Goal: Task Accomplishment & Management: Complete application form

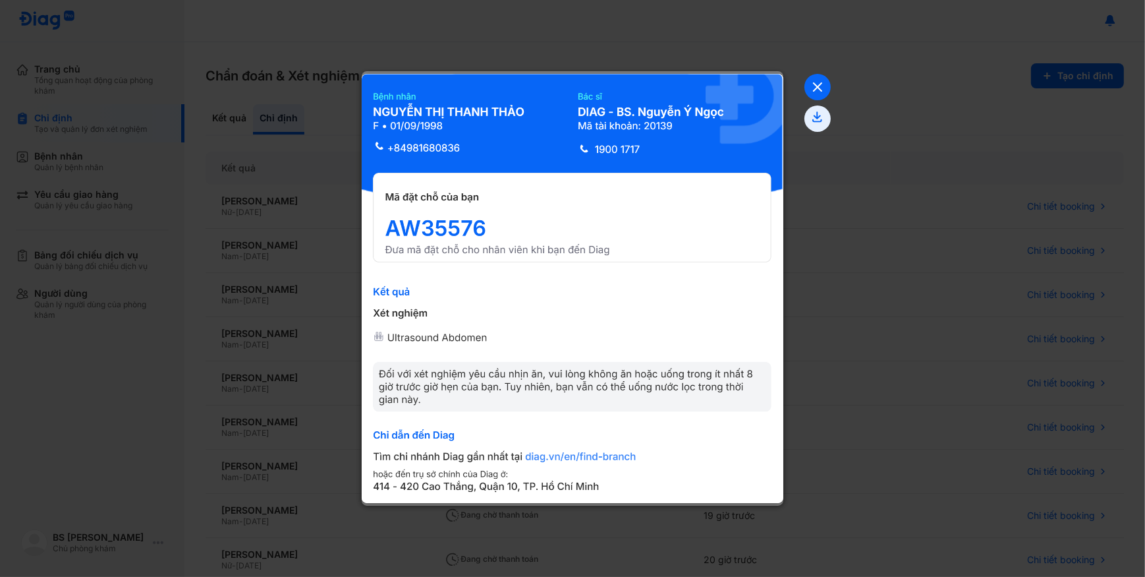
click at [821, 88] on icon at bounding box center [818, 87] width 26 height 26
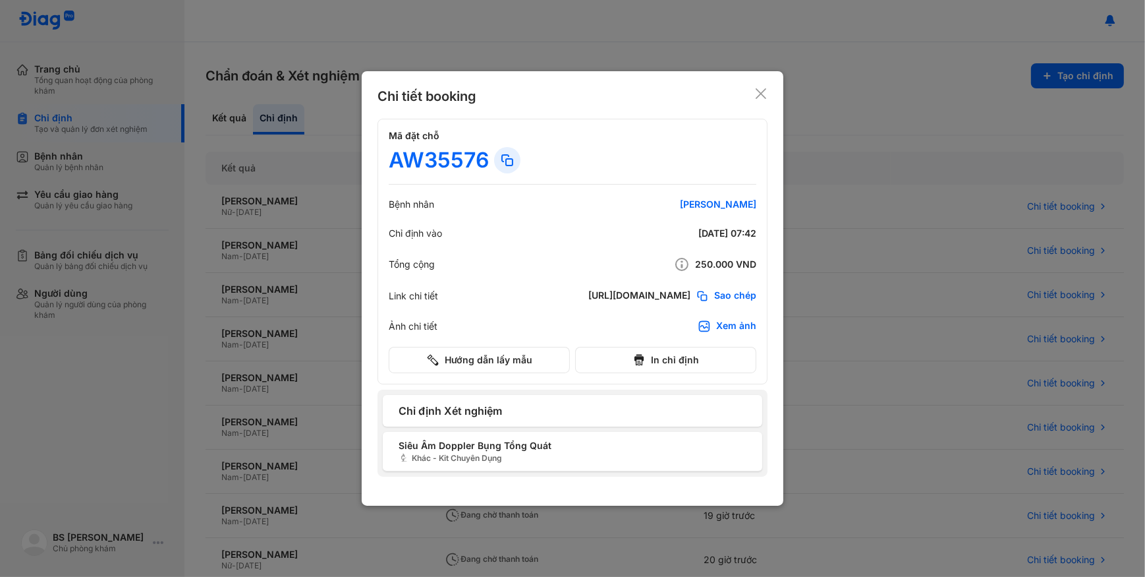
click at [765, 96] on icon at bounding box center [760, 93] width 13 height 13
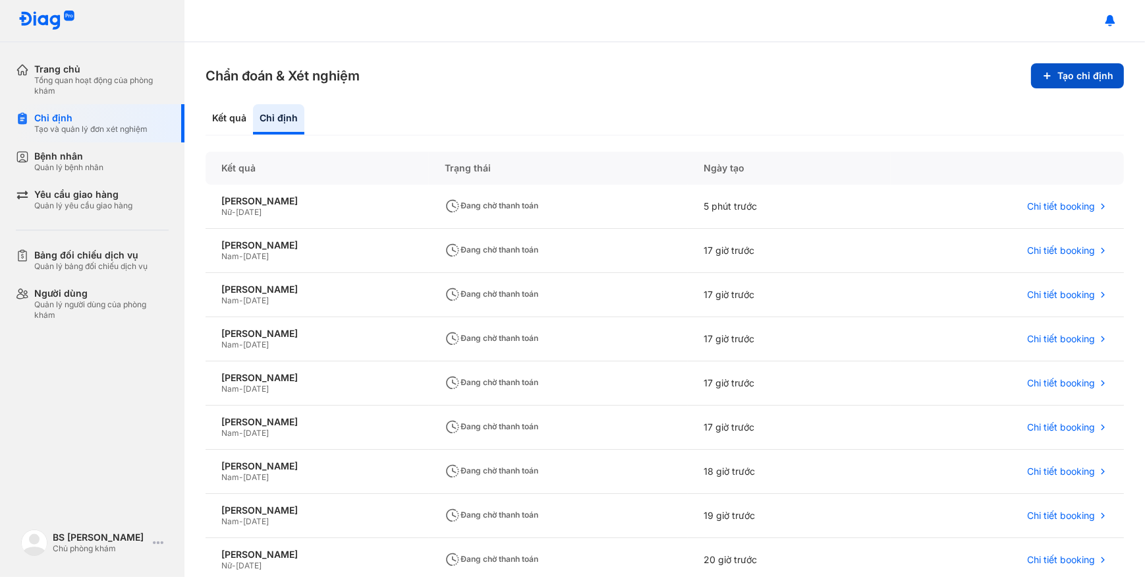
click at [1062, 80] on button "Tạo chỉ định" at bounding box center [1077, 75] width 93 height 25
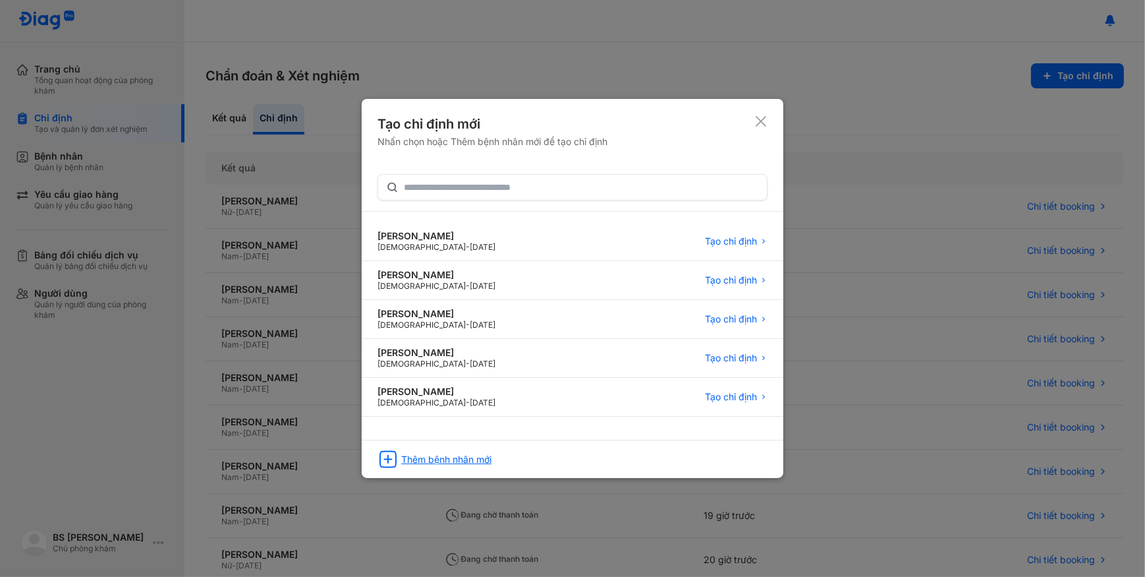
click at [548, 460] on div "Thêm bệnh nhân mới" at bounding box center [573, 454] width 422 height 30
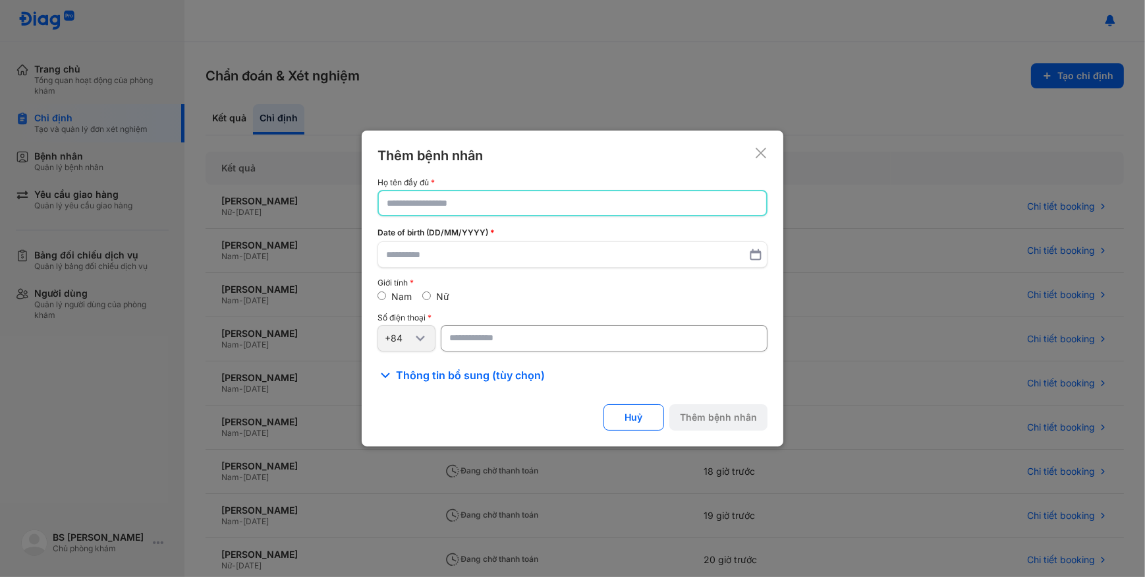
click at [563, 207] on input "text" at bounding box center [573, 203] width 372 height 24
paste input "**********"
type input "**********"
click at [571, 251] on input "text" at bounding box center [572, 255] width 373 height 24
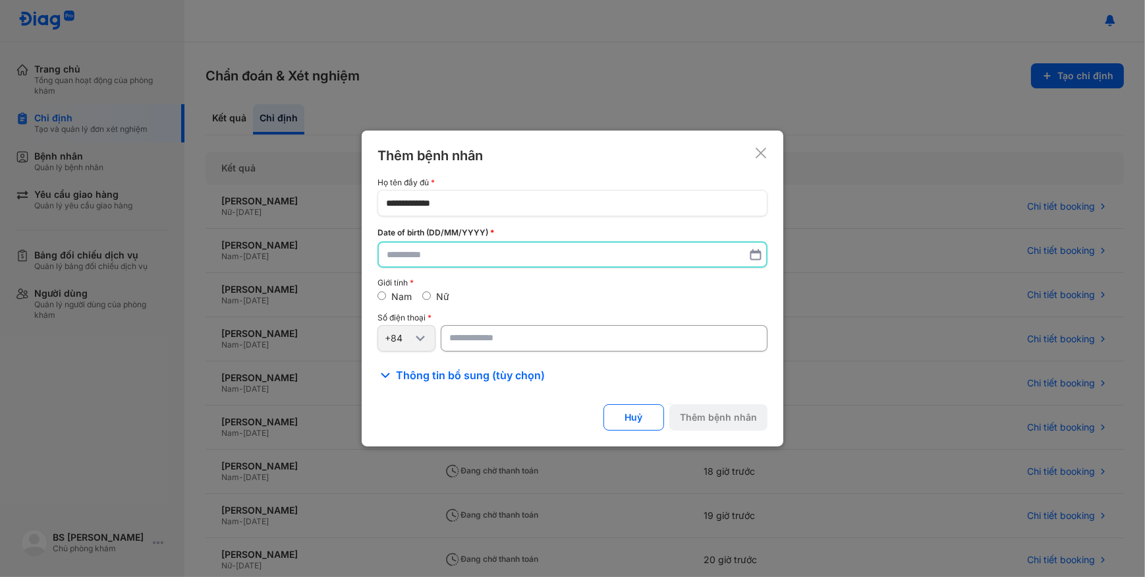
paste input "**********"
type input "**********"
click at [615, 328] on input "number" at bounding box center [604, 338] width 327 height 26
paste input "**********"
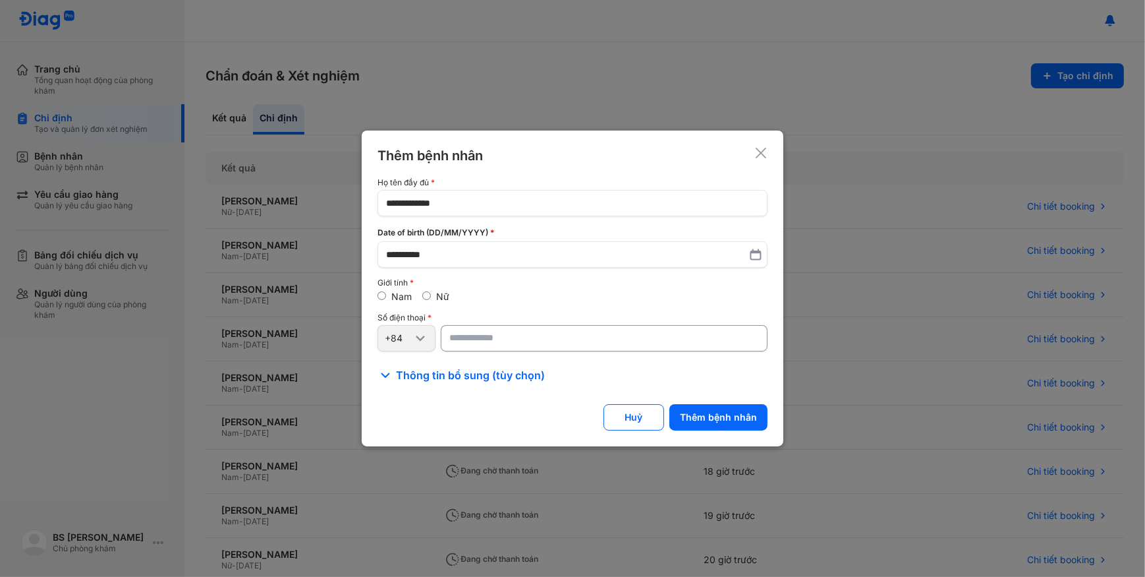
type input "**********"
click at [742, 407] on button "Thêm bệnh nhân" at bounding box center [718, 417] width 98 height 26
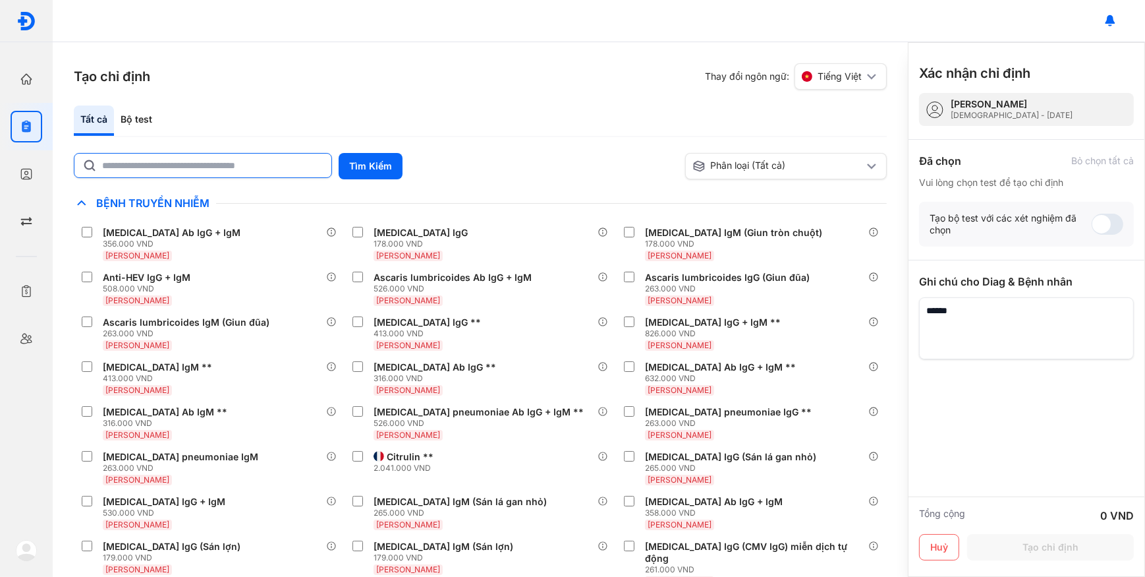
click at [197, 165] on input "text" at bounding box center [212, 166] width 221 height 24
type input "***"
click at [366, 177] on button "Tìm Kiếm" at bounding box center [371, 166] width 64 height 26
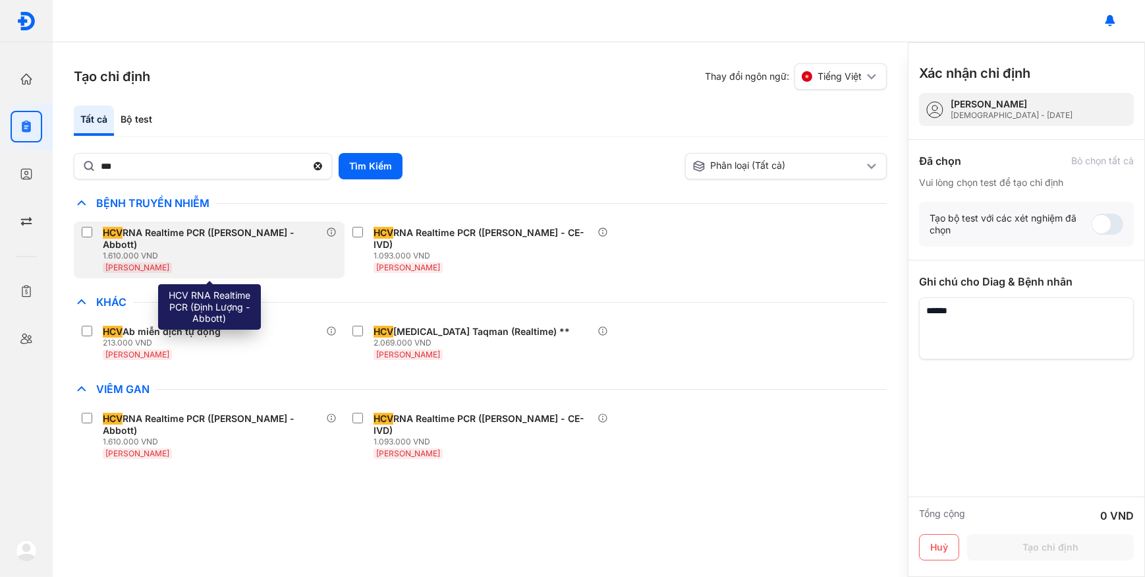
click at [257, 250] on div "1.610.000 VND" at bounding box center [214, 255] width 223 height 11
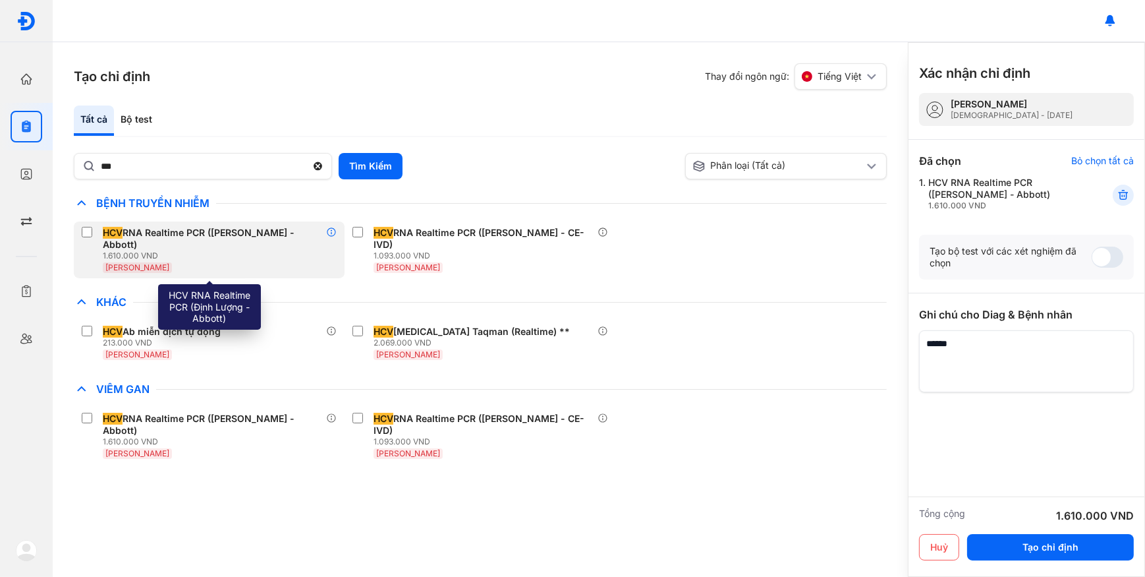
click at [326, 233] on icon at bounding box center [331, 232] width 11 height 11
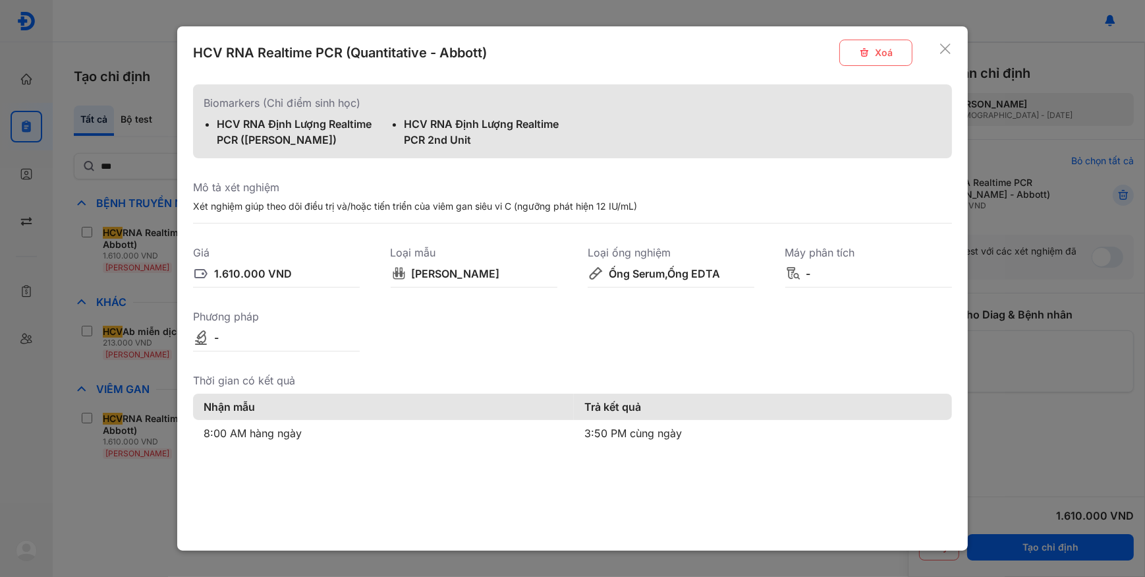
click at [130, 242] on div at bounding box center [572, 288] width 1145 height 577
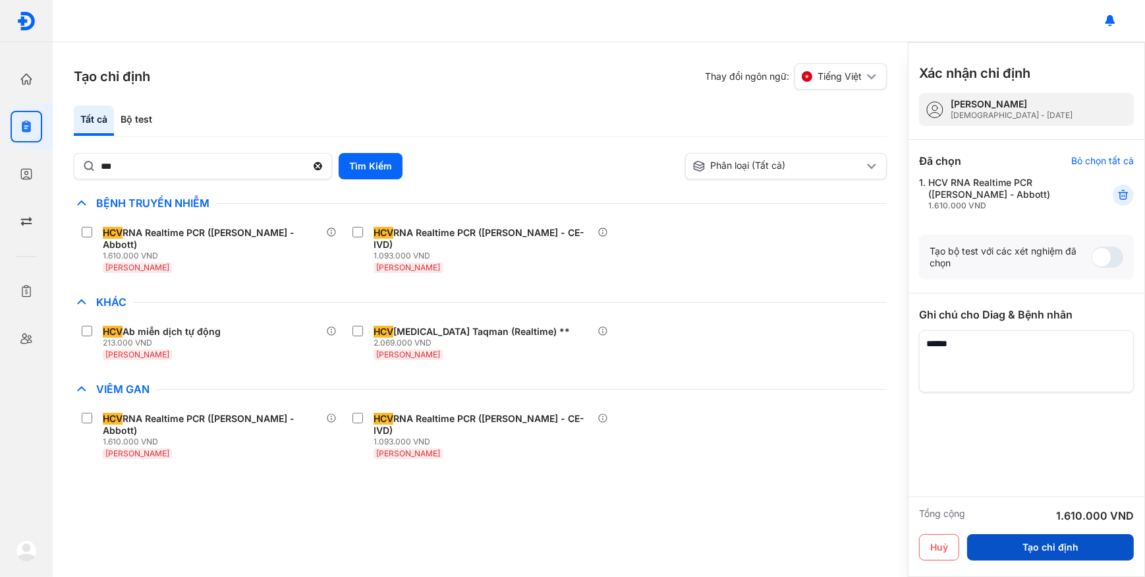
click at [992, 543] on button "Tạo chỉ định" at bounding box center [1050, 547] width 167 height 26
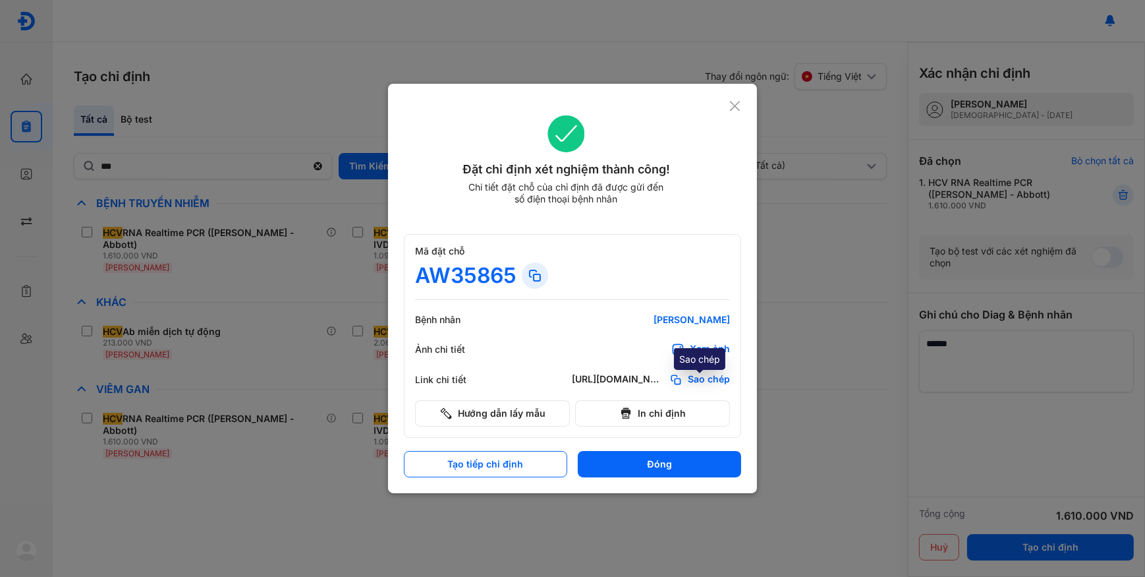
click at [698, 378] on span "Sao chép" at bounding box center [709, 379] width 42 height 13
click at [712, 343] on div "Xem ảnh" at bounding box center [710, 349] width 40 height 13
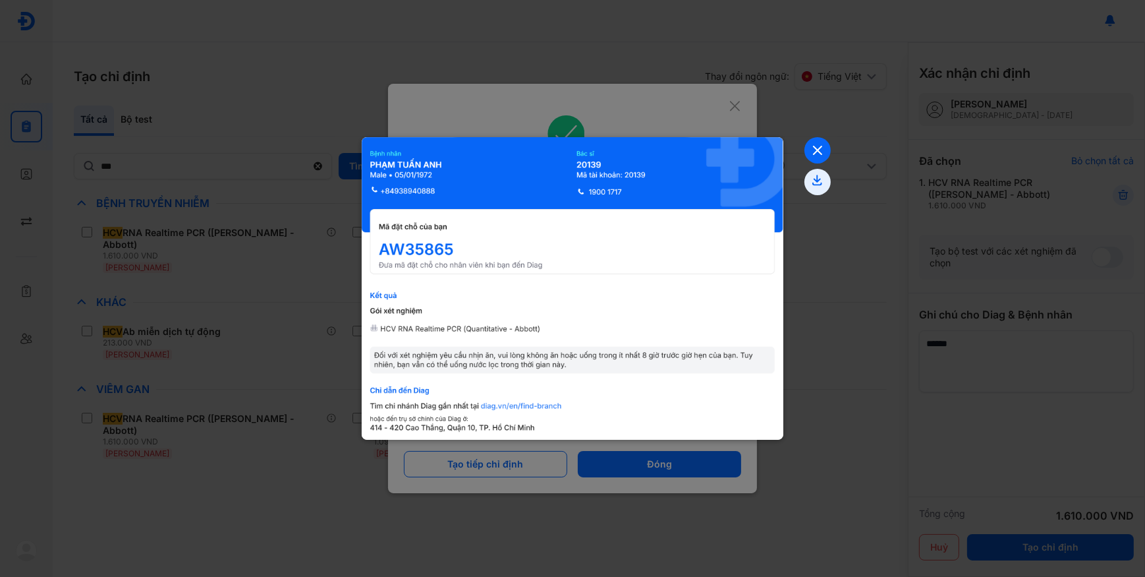
click at [820, 148] on icon at bounding box center [818, 150] width 26 height 26
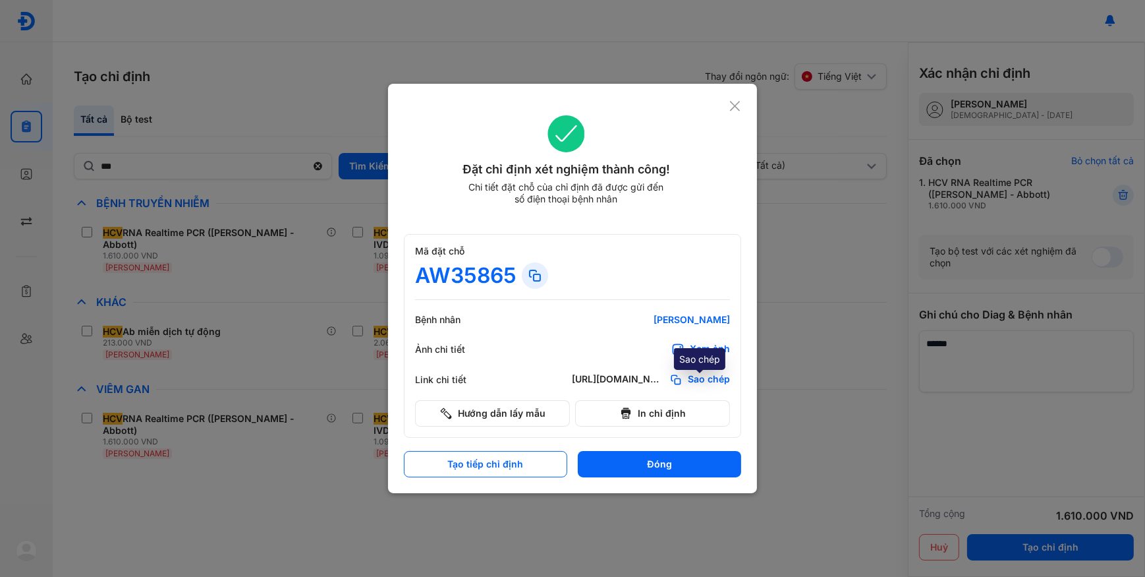
click at [712, 383] on span "Sao chép" at bounding box center [709, 379] width 42 height 13
click at [737, 109] on use at bounding box center [735, 106] width 10 height 10
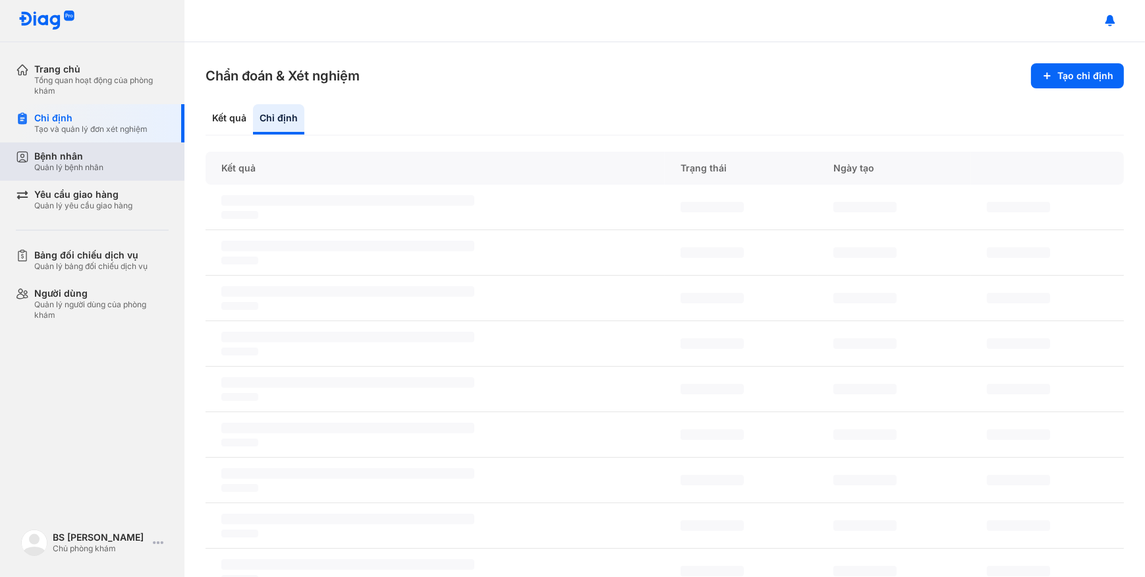
drag, startPoint x: 47, startPoint y: 153, endPoint x: 51, endPoint y: 144, distance: 9.2
click at [47, 152] on div "Bệnh nhân" at bounding box center [68, 156] width 69 height 12
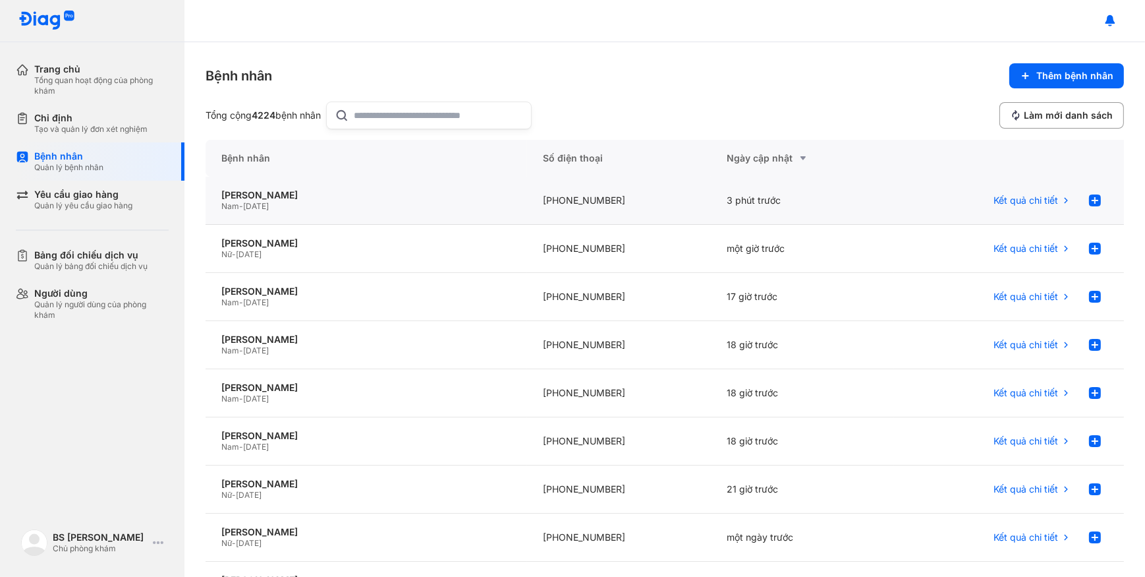
click at [378, 207] on div "Nam - [DATE]" at bounding box center [366, 206] width 290 height 11
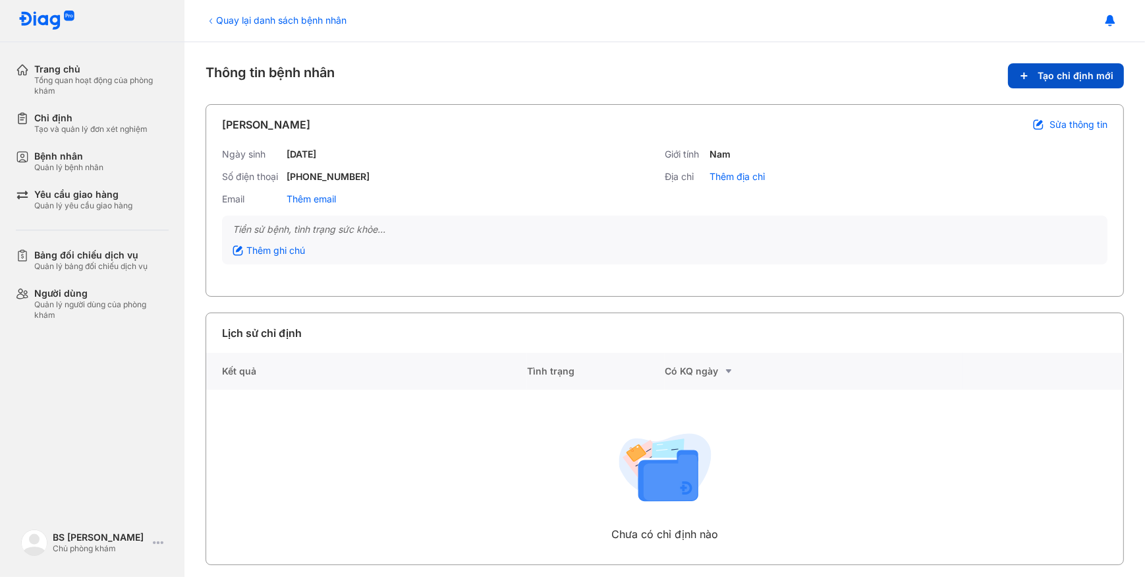
click at [1068, 76] on span "Tạo chỉ định mới" at bounding box center [1076, 76] width 76 height 12
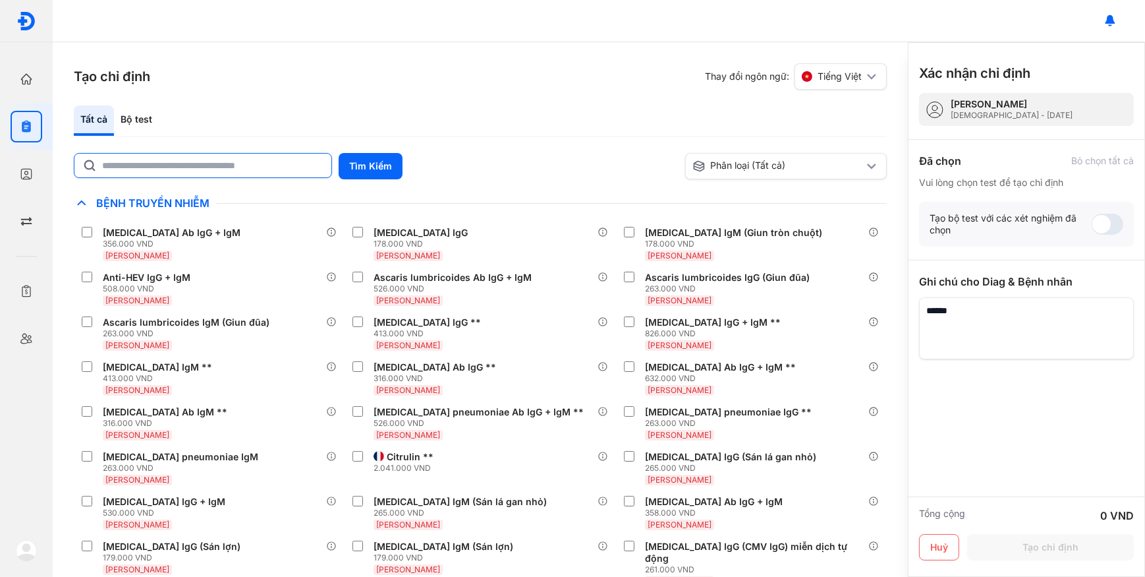
click at [296, 166] on input "text" at bounding box center [212, 166] width 221 height 24
click at [151, 117] on div "Bộ test" at bounding box center [136, 120] width 45 height 30
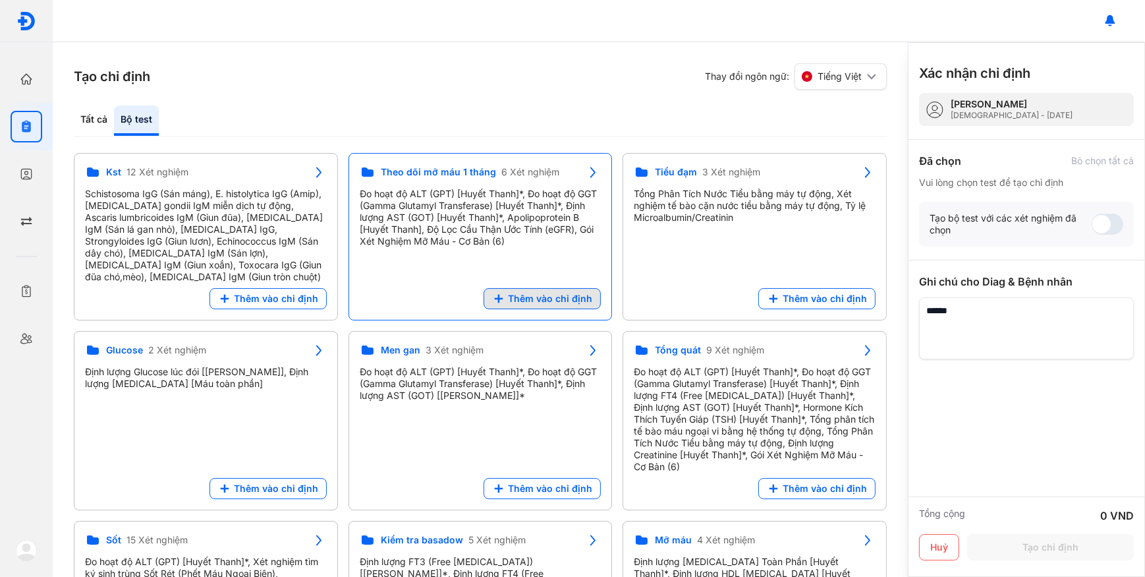
click at [564, 289] on button "Thêm vào chỉ định" at bounding box center [542, 298] width 117 height 21
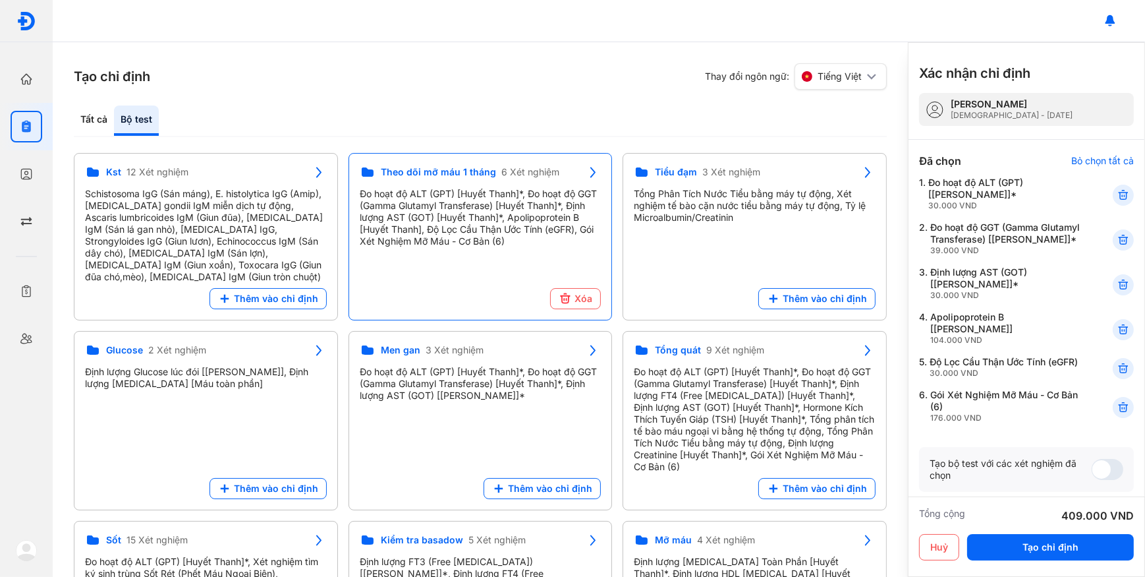
drag, startPoint x: 98, startPoint y: 122, endPoint x: 132, endPoint y: 136, distance: 37.0
click at [114, 123] on div "Tất cả" at bounding box center [136, 120] width 45 height 30
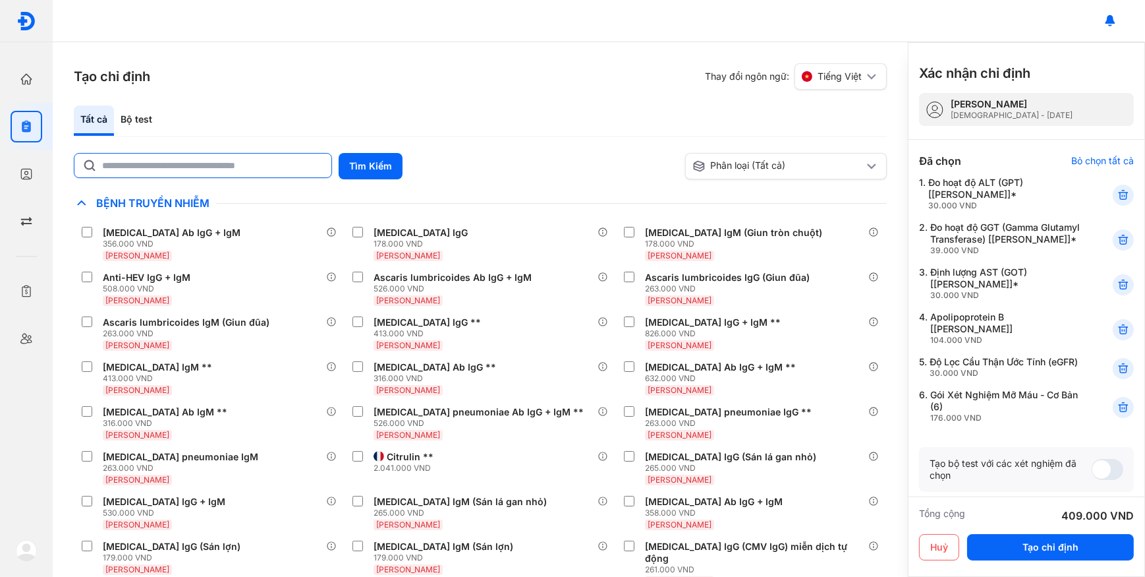
click at [168, 164] on input "text" at bounding box center [212, 166] width 221 height 24
type input "***"
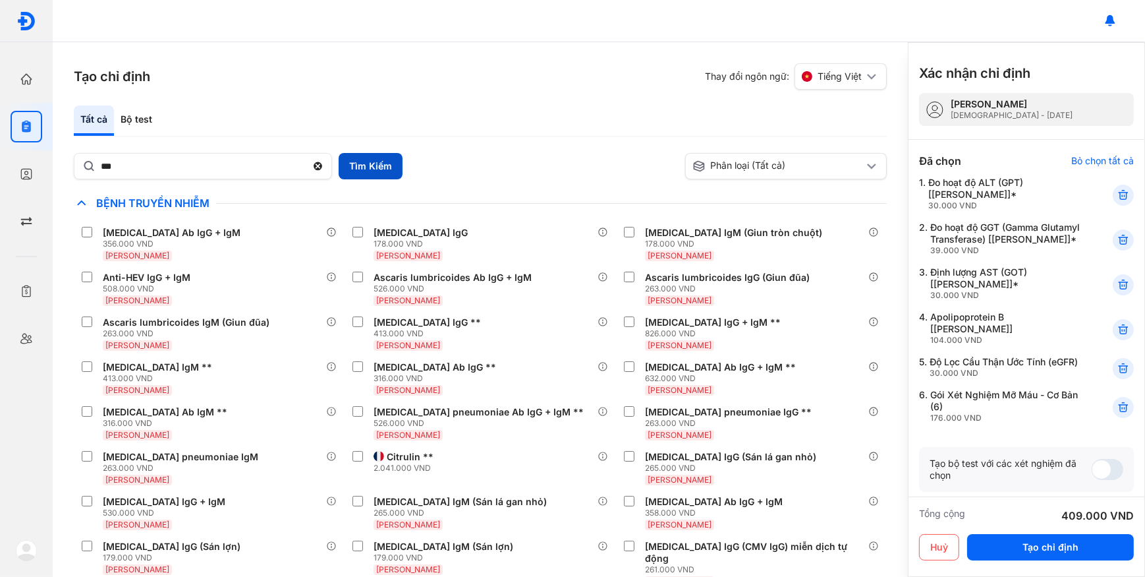
click at [373, 158] on button "Tìm Kiếm" at bounding box center [371, 166] width 64 height 26
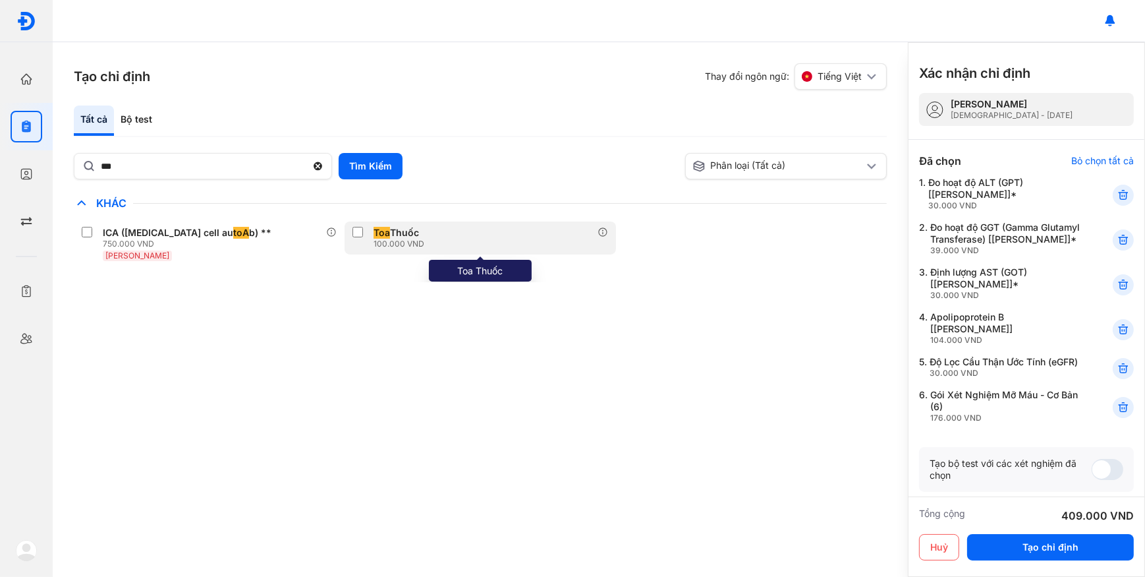
click at [396, 234] on div "Toa Thuốc" at bounding box center [396, 233] width 45 height 12
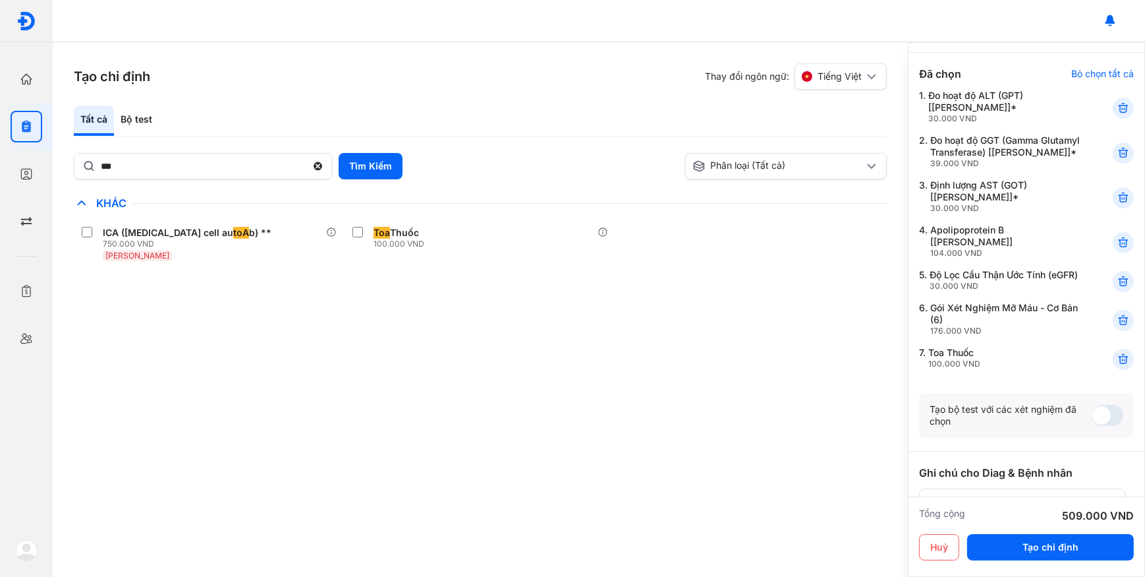
scroll to position [179, 0]
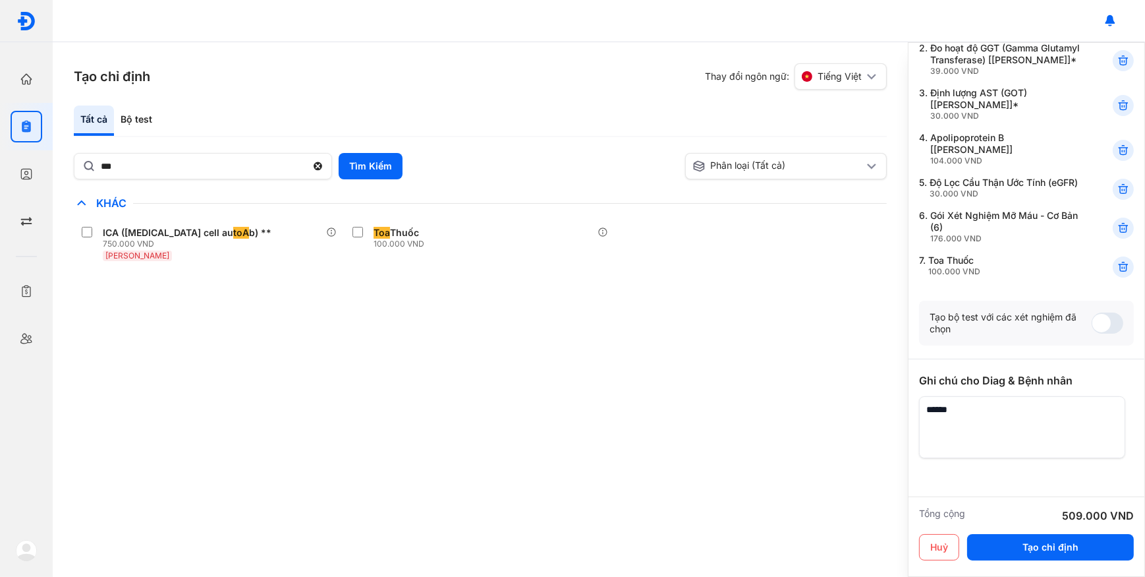
click at [1000, 448] on textarea at bounding box center [1022, 427] width 206 height 62
type textarea "**********"
click at [1034, 549] on button "Tạo chỉ định" at bounding box center [1050, 547] width 167 height 26
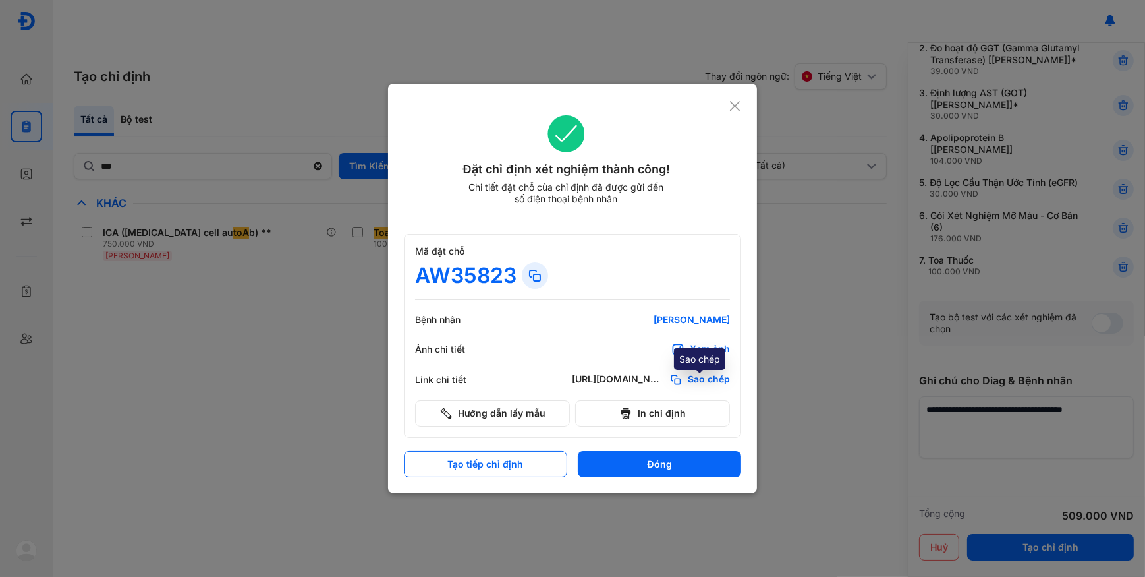
click at [705, 380] on span "Sao chép" at bounding box center [709, 379] width 42 height 13
click at [735, 104] on icon at bounding box center [735, 105] width 13 height 13
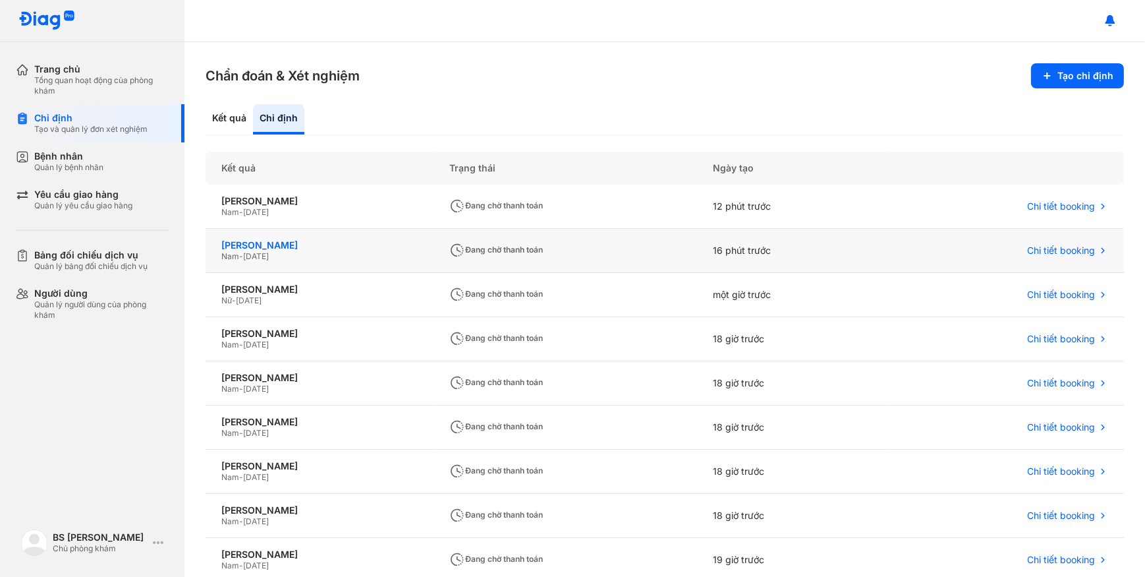
click at [363, 244] on div "[PERSON_NAME]" at bounding box center [319, 245] width 196 height 12
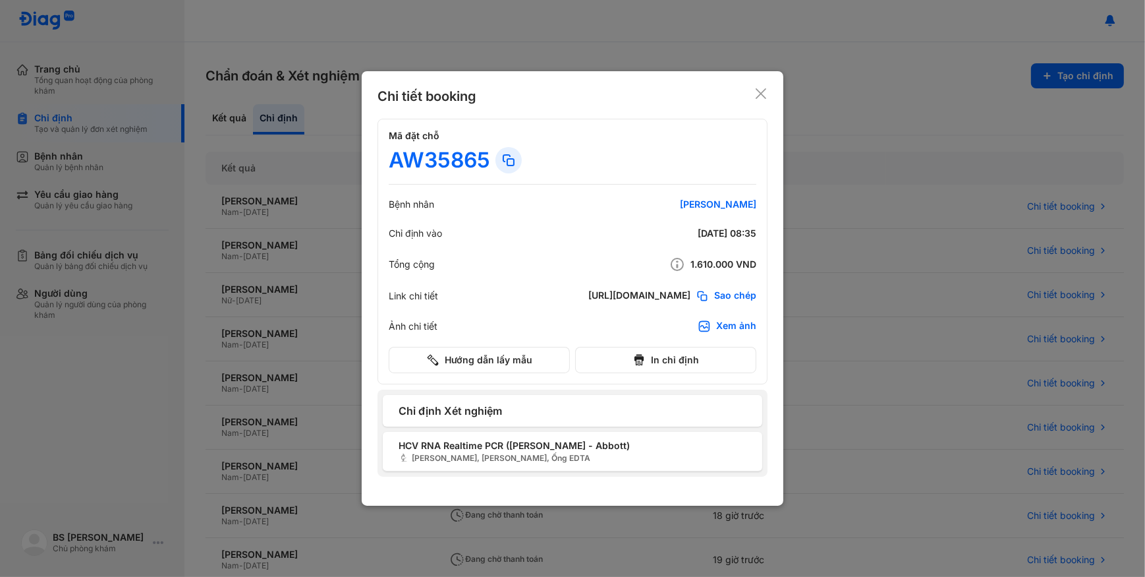
click at [731, 325] on div "Xem ảnh" at bounding box center [736, 326] width 40 height 13
